Goal: Task Accomplishment & Management: Use online tool/utility

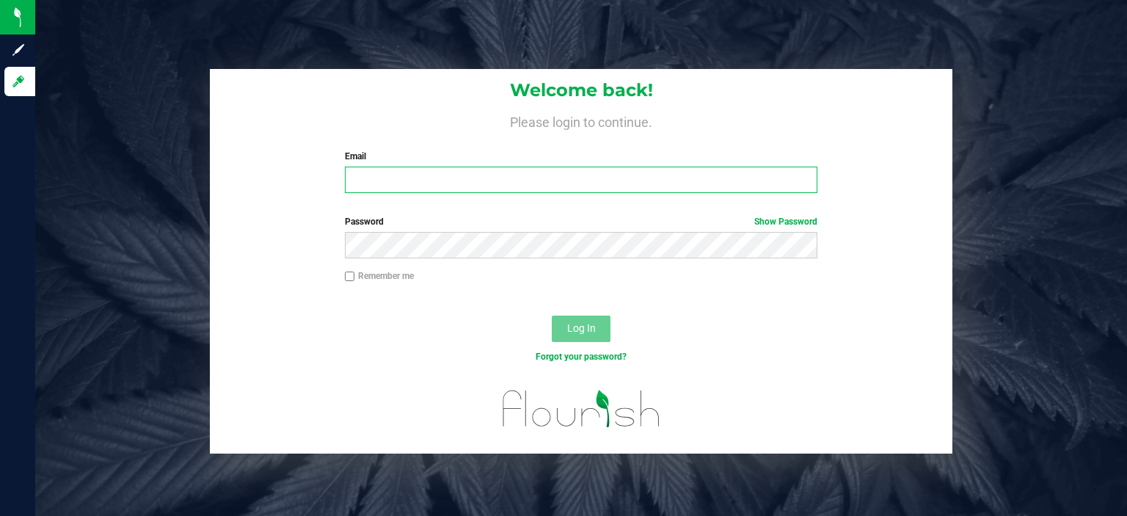
click at [411, 188] on input "Email" at bounding box center [581, 180] width 473 height 26
type input "[EMAIL_ADDRESS][DOMAIN_NAME]"
click at [552, 316] on button "Log In" at bounding box center [581, 329] width 59 height 26
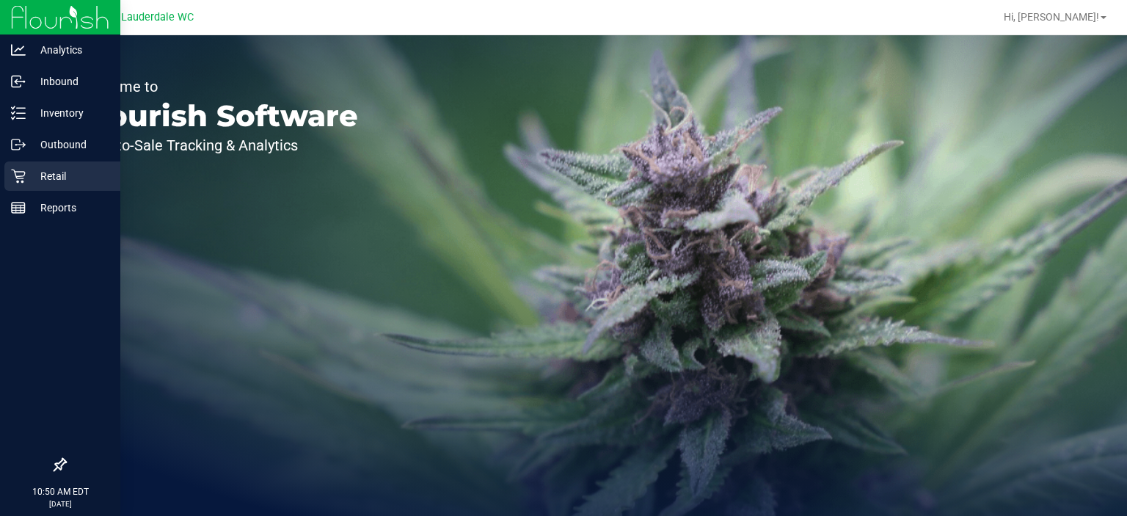
click at [19, 189] on div "Retail" at bounding box center [62, 175] width 116 height 29
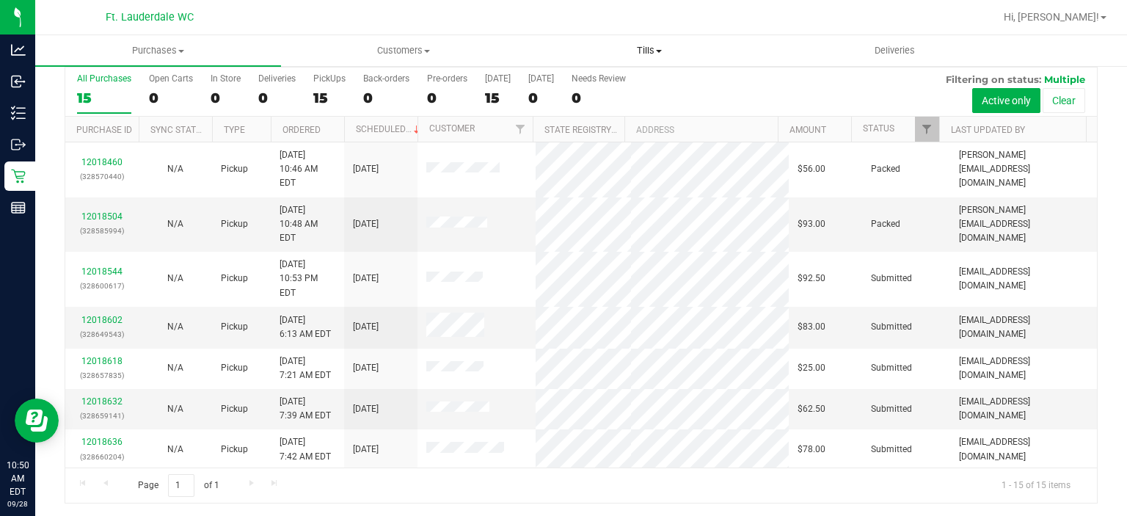
click at [669, 54] on span "Tills" at bounding box center [650, 50] width 244 height 13
click at [643, 87] on li "Manage tills" at bounding box center [650, 89] width 246 height 18
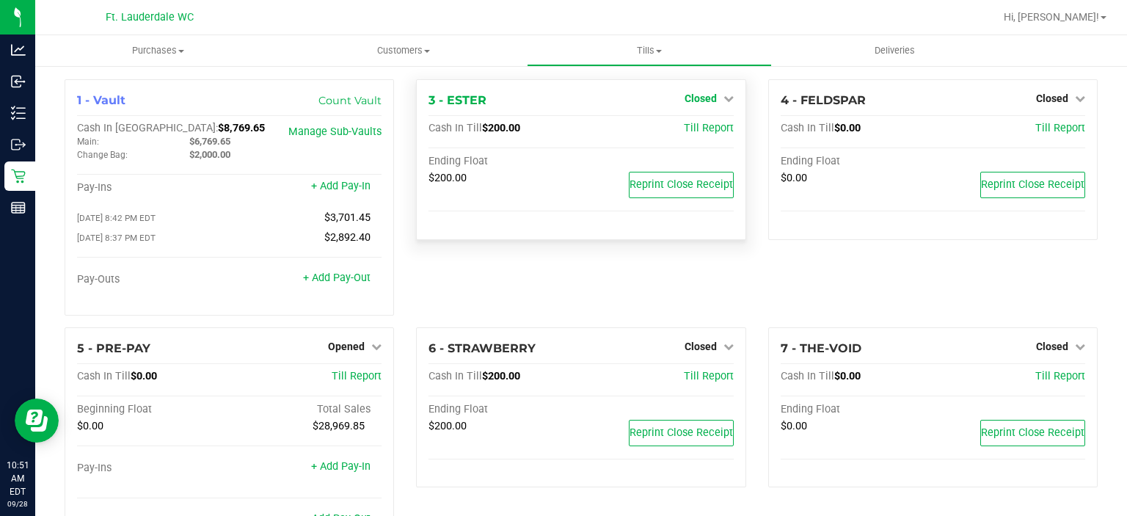
click at [703, 96] on span "Closed" at bounding box center [701, 98] width 32 height 12
click at [683, 123] on link "Open Till" at bounding box center [700, 129] width 39 height 12
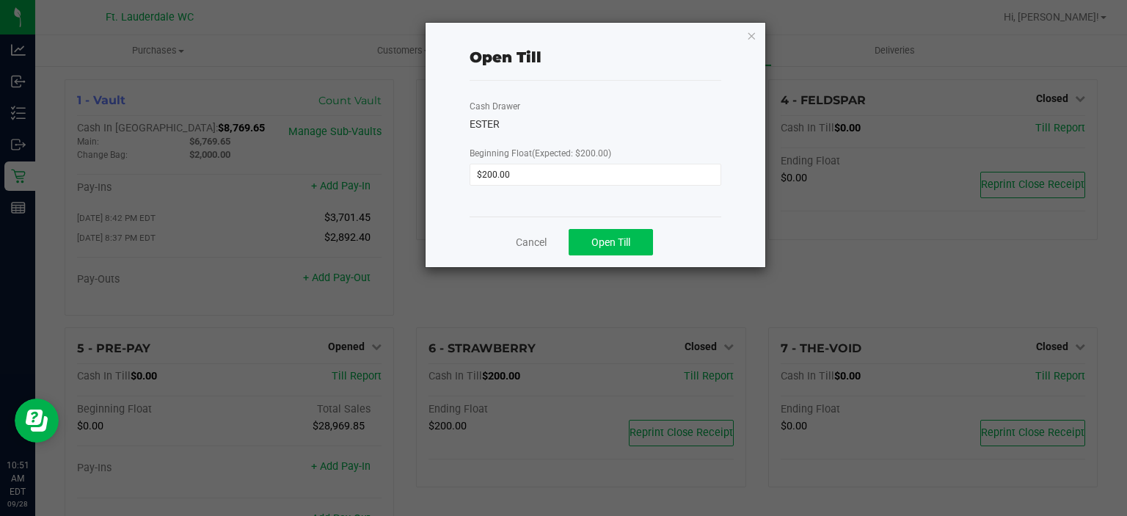
click at [593, 255] on div "Cancel Open Till" at bounding box center [596, 241] width 252 height 51
click at [594, 248] on button "Open Till" at bounding box center [611, 242] width 84 height 26
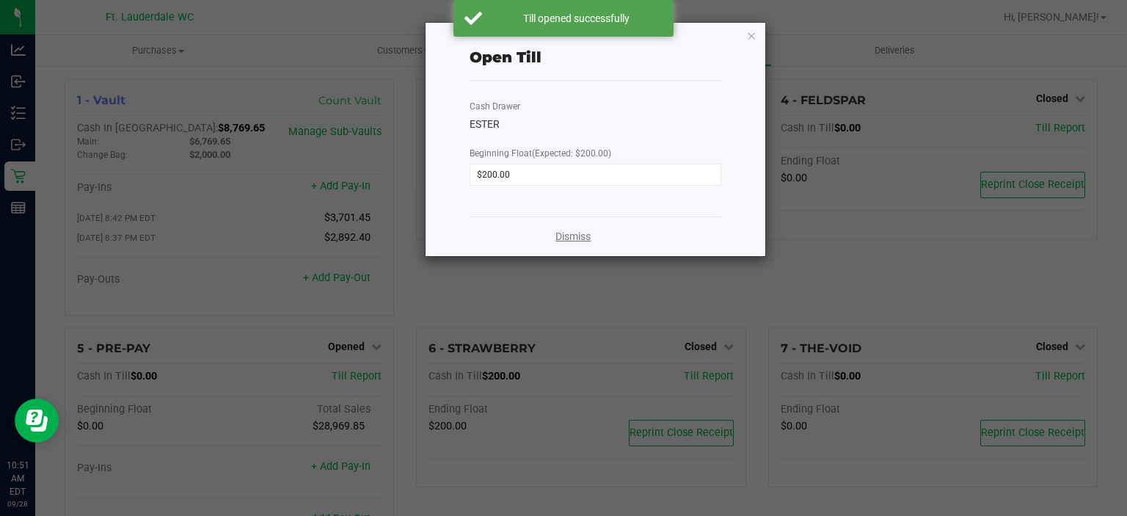
click at [583, 243] on link "Dismiss" at bounding box center [573, 236] width 35 height 15
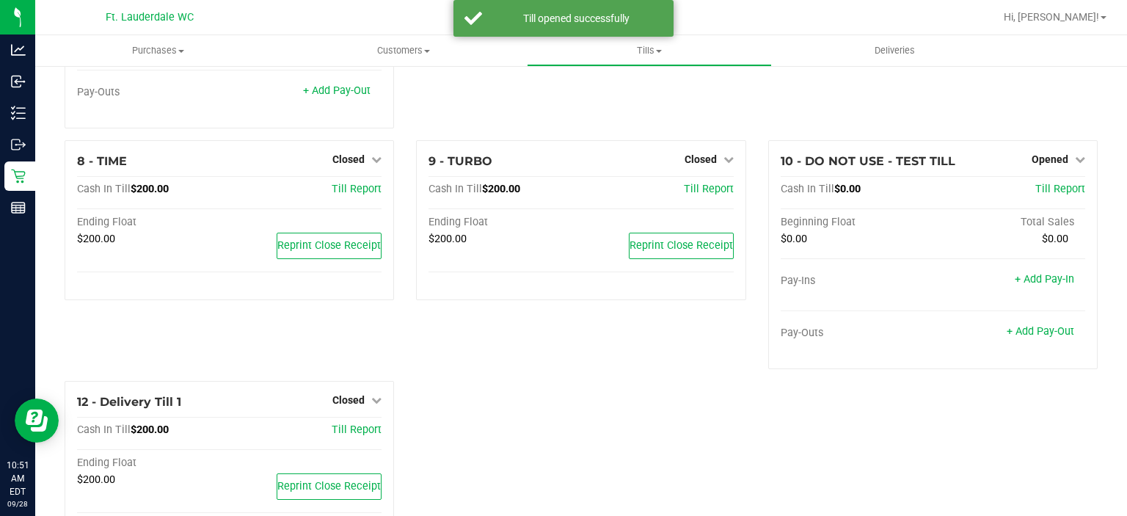
scroll to position [478, 0]
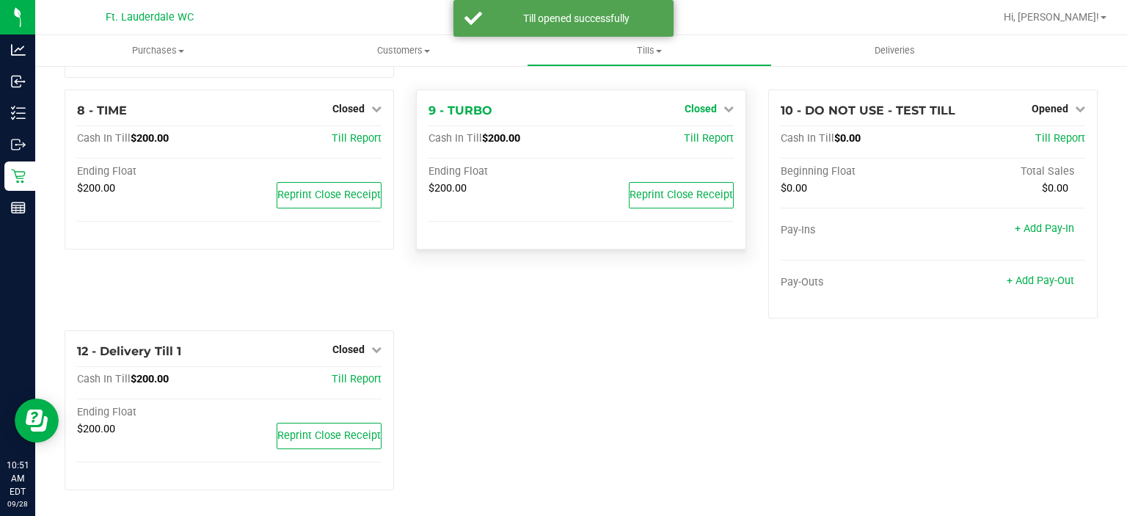
click at [698, 110] on span "Closed" at bounding box center [701, 109] width 32 height 12
click at [684, 139] on link "Open Till" at bounding box center [700, 139] width 39 height 12
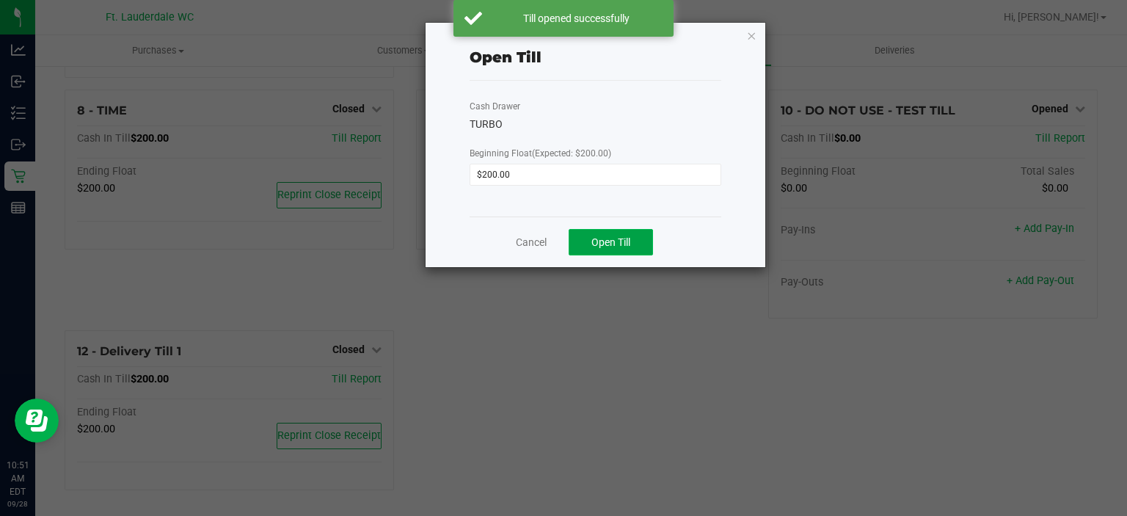
click at [627, 244] on span "Open Till" at bounding box center [610, 242] width 39 height 12
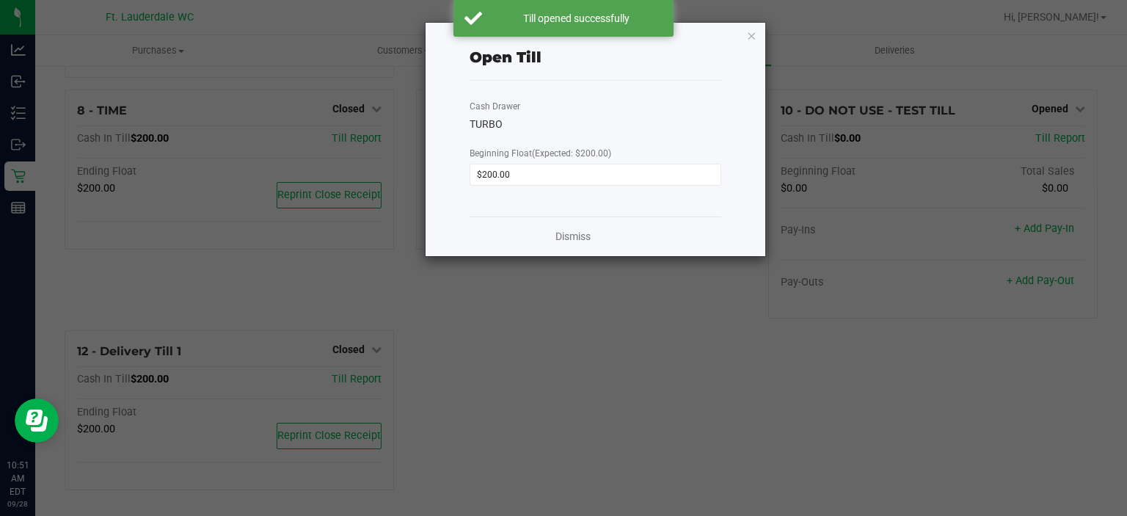
click at [580, 326] on ngb-modal-window "Open Till Cash Drawer TURBO Beginning Float (Expected: $200.00) $200.00 Dismiss" at bounding box center [569, 258] width 1138 height 516
click at [578, 230] on link "Dismiss" at bounding box center [573, 236] width 35 height 15
